Goal: Task Accomplishment & Management: Manage account settings

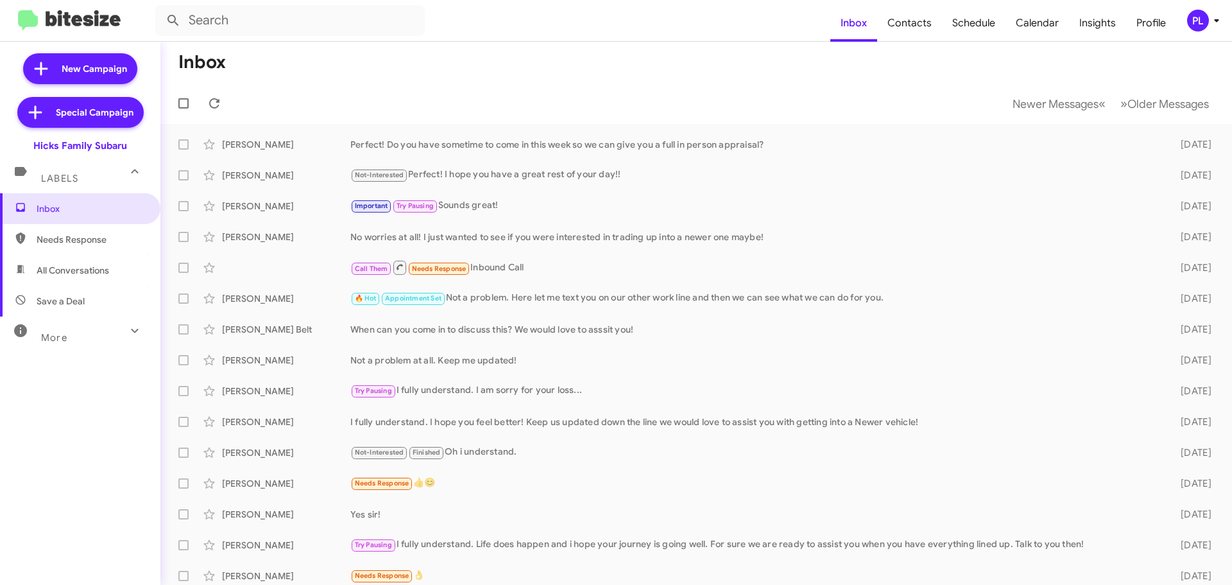
click at [110, 331] on div "More" at bounding box center [67, 332] width 114 height 24
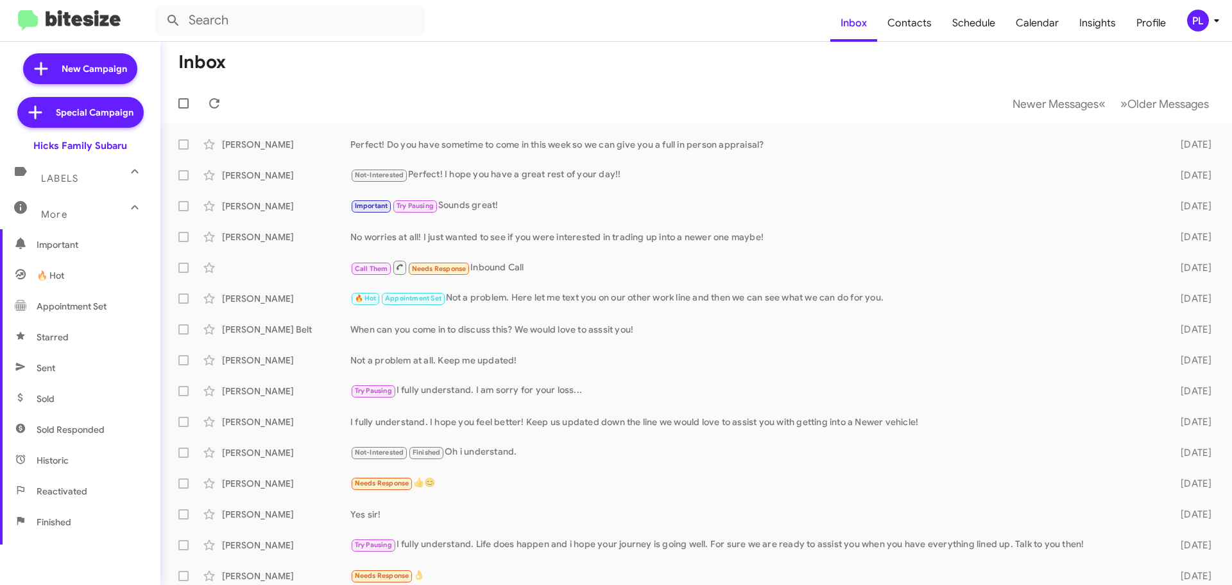
click at [79, 445] on span "Historic" at bounding box center [80, 460] width 160 height 31
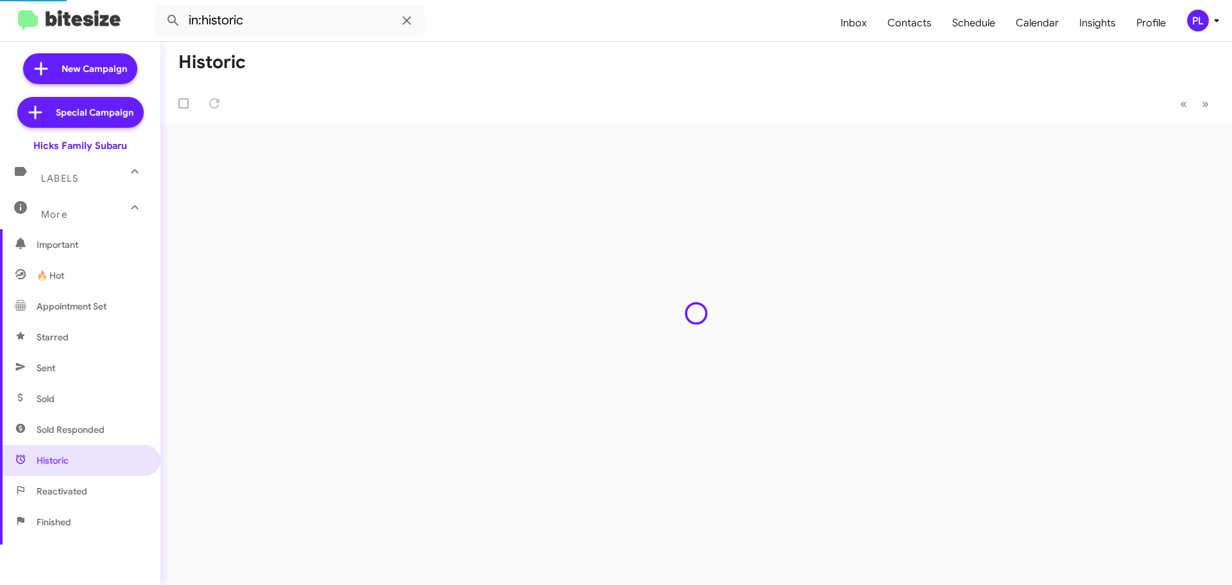
click at [81, 427] on span "Sold Responded" at bounding box center [71, 429] width 68 height 13
type input "in:sold-verified"
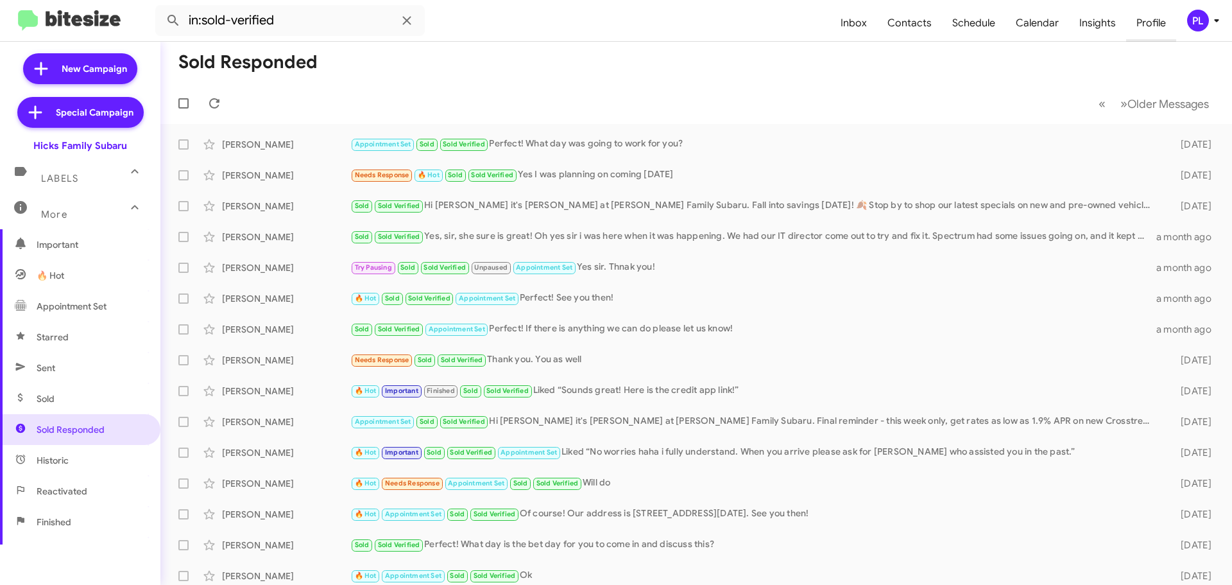
click at [1148, 14] on span "Profile" at bounding box center [1151, 22] width 50 height 37
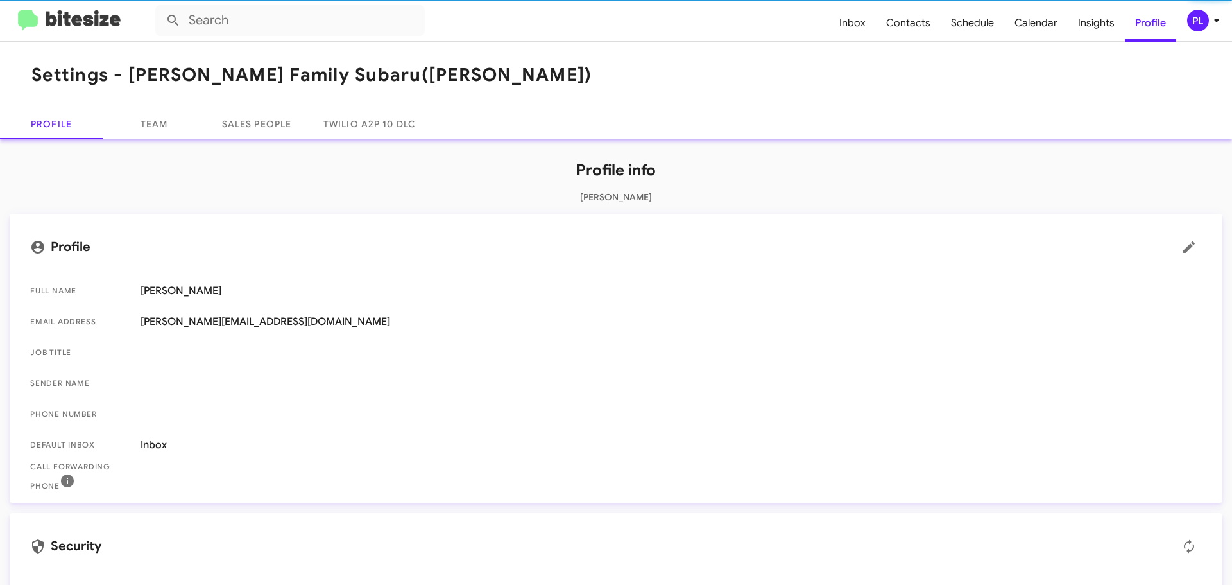
click at [1209, 18] on icon at bounding box center [1216, 20] width 15 height 15
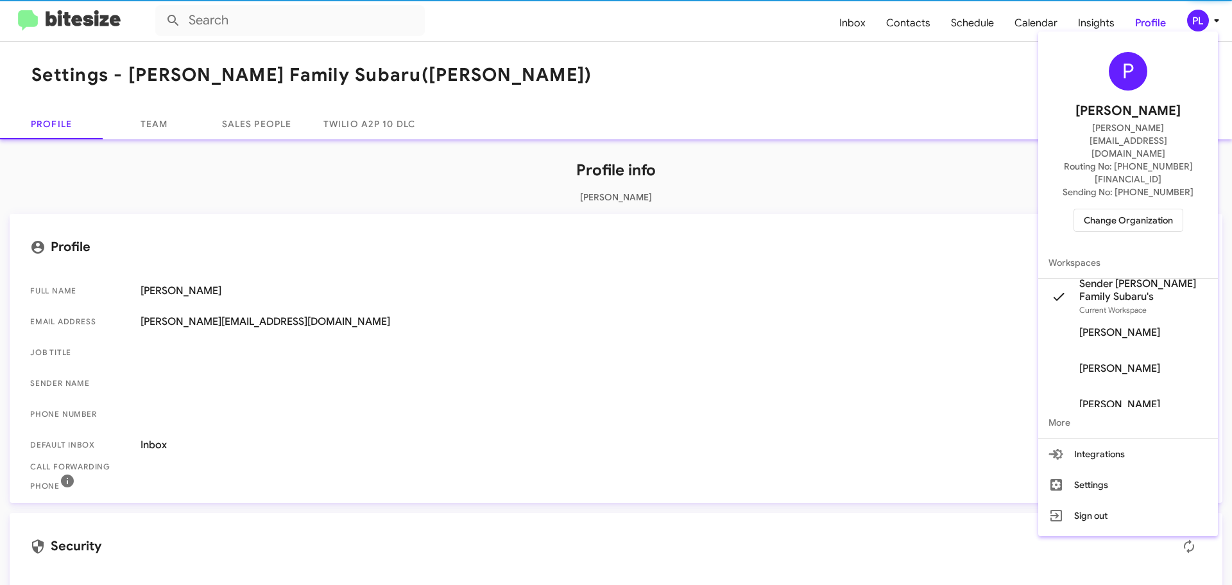
click at [1088, 209] on span "Change Organization" at bounding box center [1128, 220] width 89 height 22
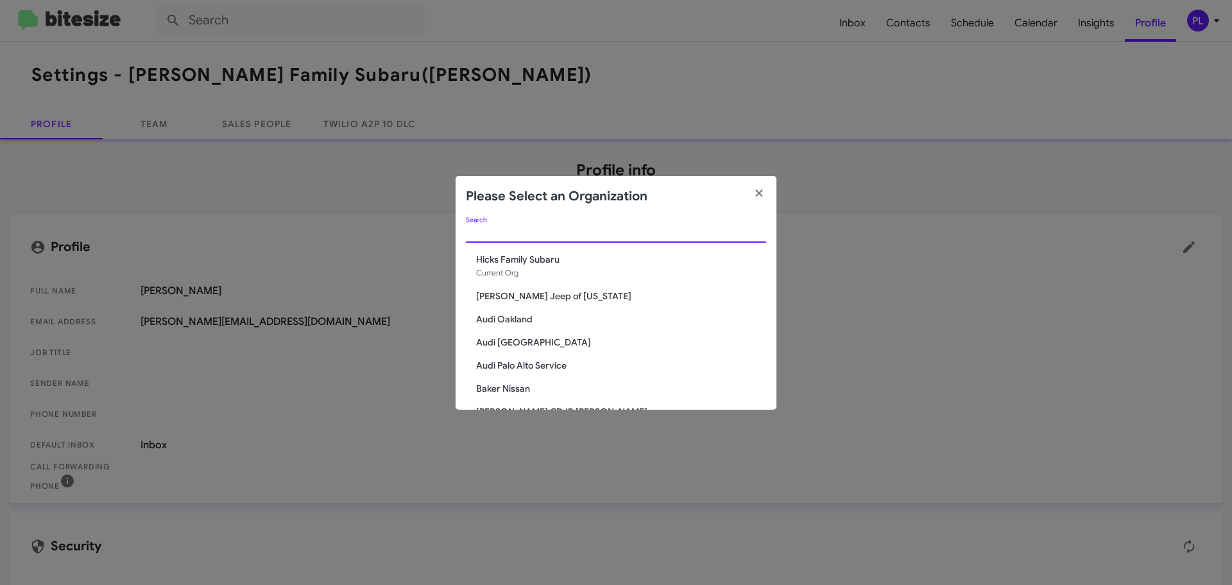
click at [552, 234] on input "Search" at bounding box center [616, 233] width 300 height 10
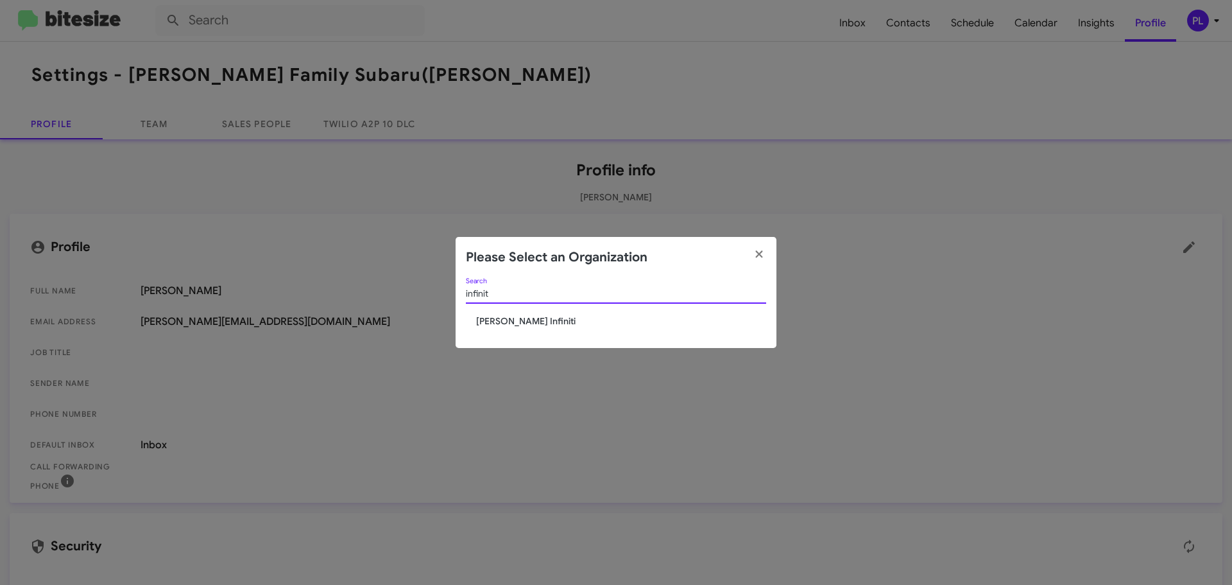
type input "infinit"
click at [521, 322] on span "[PERSON_NAME] Infiniti" at bounding box center [621, 321] width 290 height 13
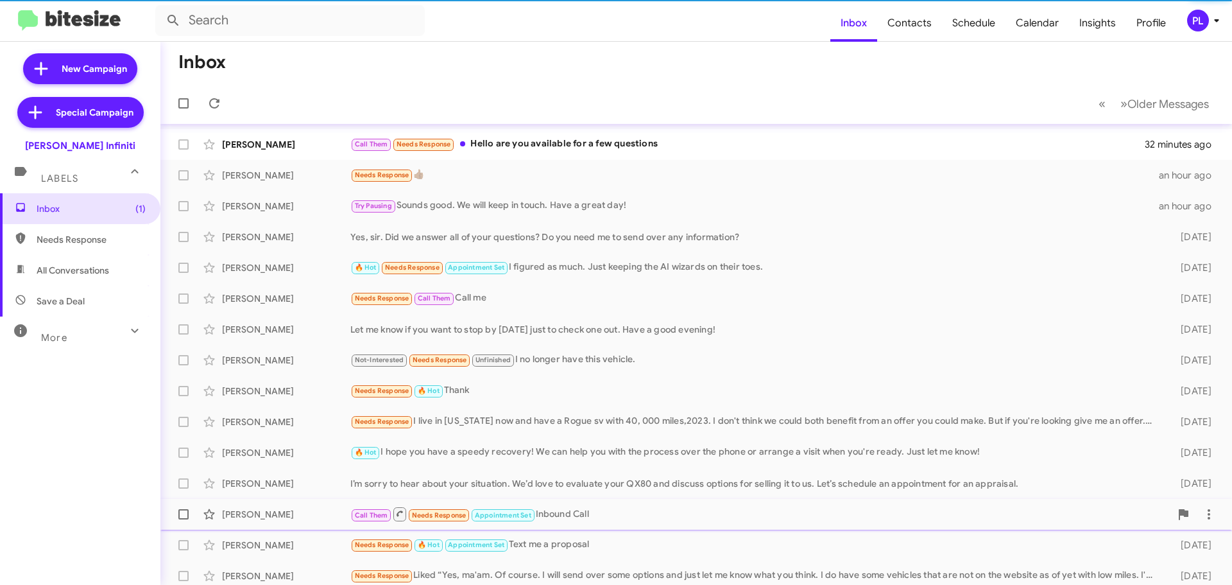
scroll to position [160, 0]
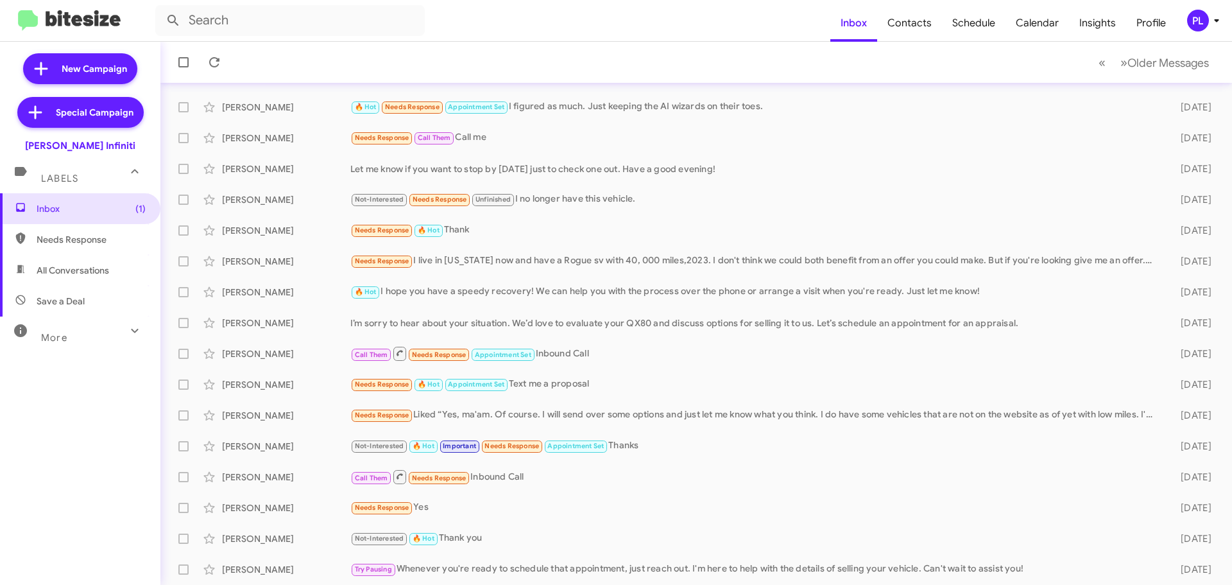
click at [76, 343] on div "More" at bounding box center [67, 332] width 114 height 24
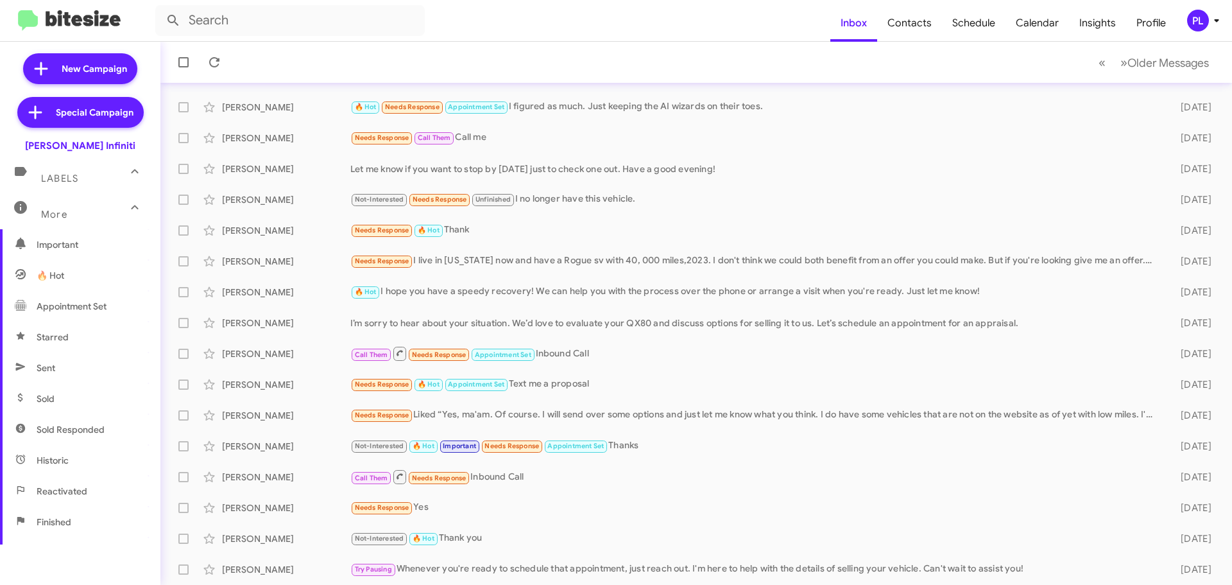
click at [71, 438] on span "Sold Responded" at bounding box center [80, 429] width 160 height 31
type input "in:sold-verified"
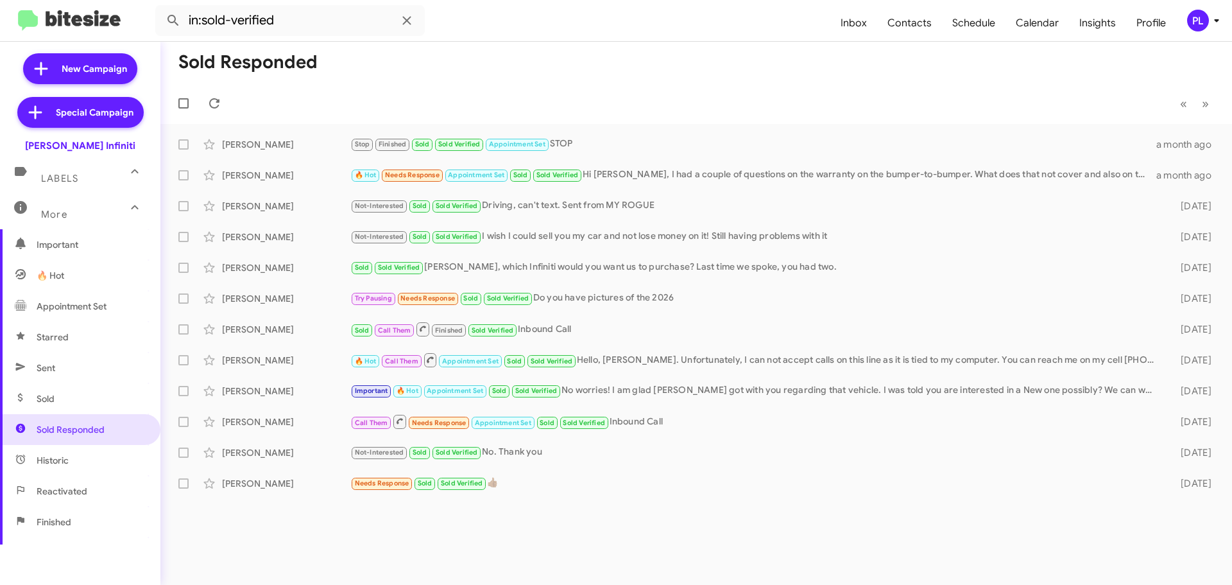
click at [1207, 22] on div "PL" at bounding box center [1198, 21] width 22 height 22
